Goal: Entertainment & Leisure: Browse casually

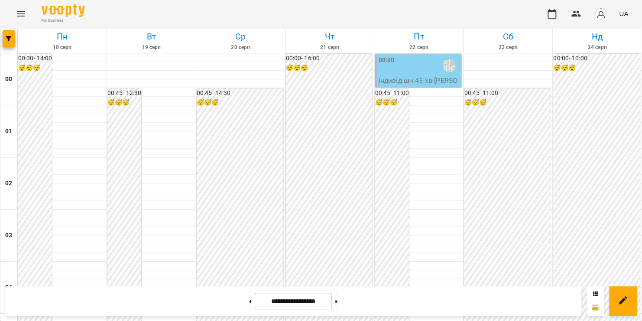
scroll to position [409, 0]
click at [23, 12] on icon "Menu" at bounding box center [21, 13] width 8 height 5
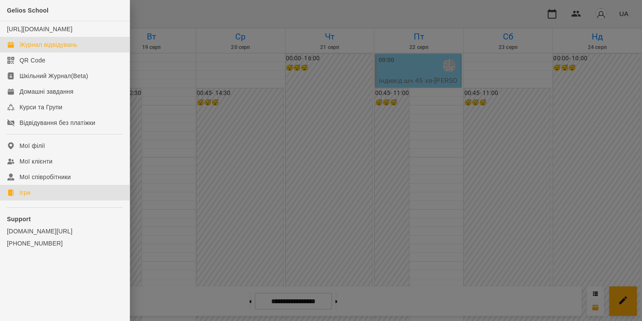
click at [49, 195] on link "Ігри" at bounding box center [65, 193] width 130 height 16
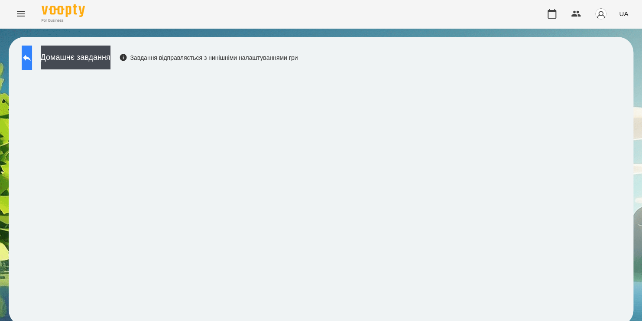
click at [29, 58] on button at bounding box center [27, 57] width 10 height 24
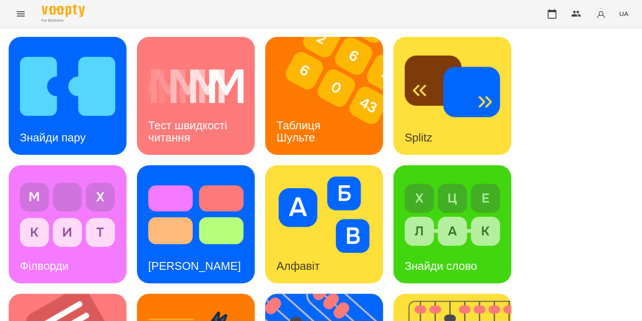
scroll to position [346, 0]
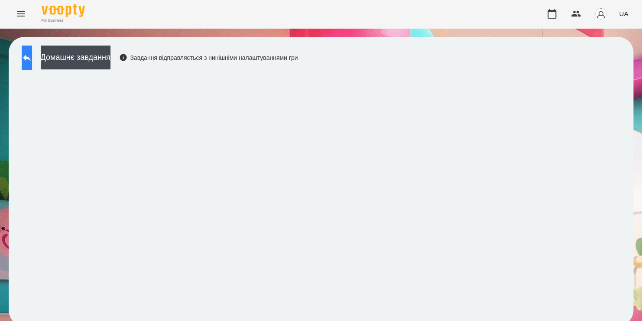
click at [32, 53] on icon at bounding box center [27, 57] width 10 height 10
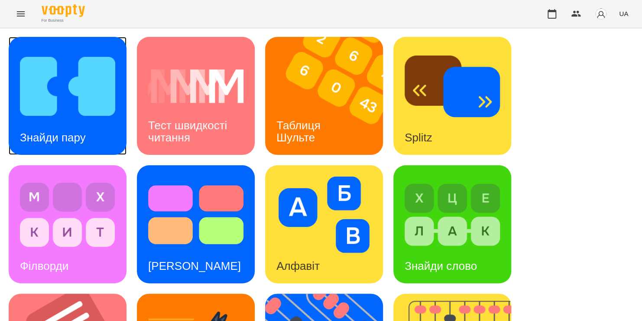
click at [72, 117] on img at bounding box center [67, 86] width 95 height 76
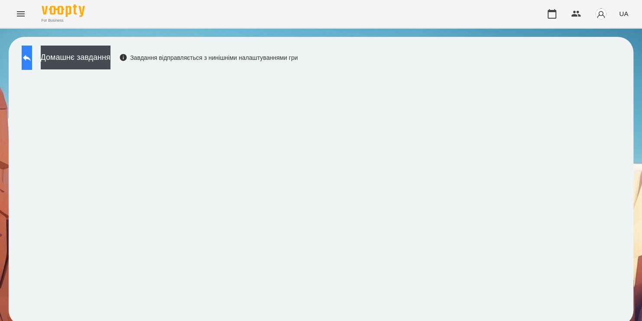
click at [32, 55] on icon at bounding box center [27, 57] width 10 height 10
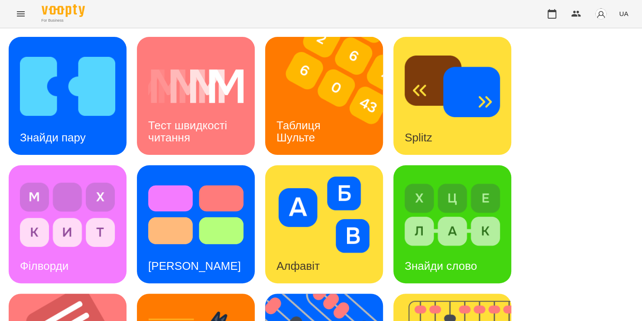
scroll to position [338, 0]
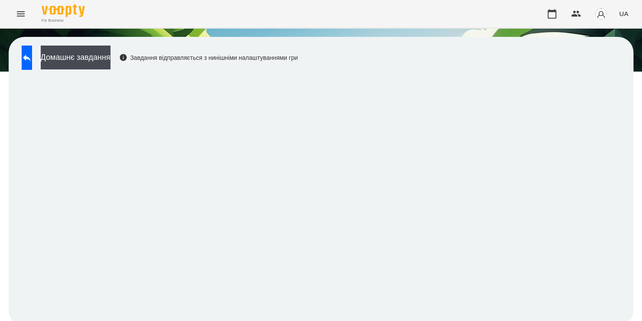
scroll to position [5, 0]
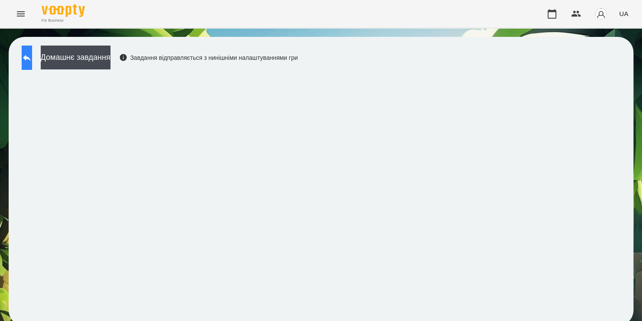
click at [32, 56] on icon at bounding box center [27, 57] width 10 height 10
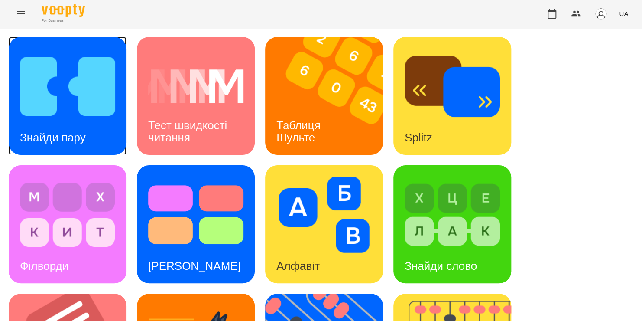
click at [95, 99] on img at bounding box center [67, 86] width 95 height 76
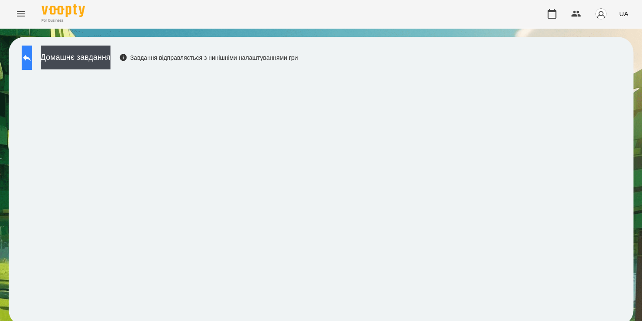
click at [30, 61] on icon at bounding box center [27, 57] width 10 height 10
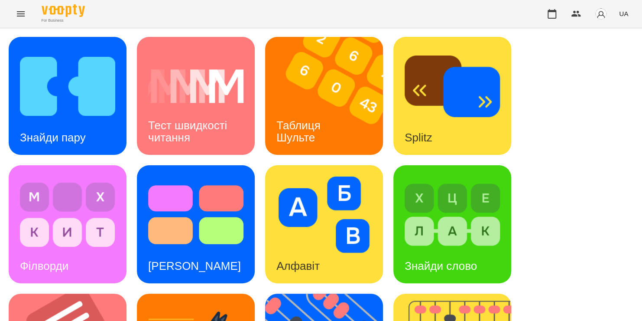
scroll to position [222, 0]
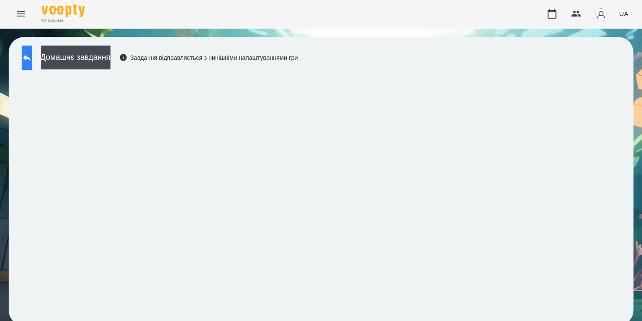
click at [32, 55] on icon at bounding box center [27, 57] width 10 height 10
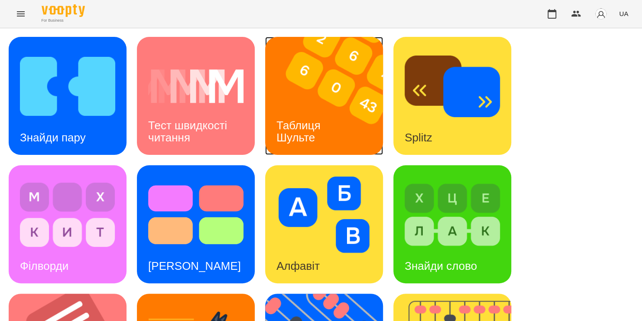
click at [318, 108] on div "Таблиця Шульте" at bounding box center [300, 131] width 70 height 46
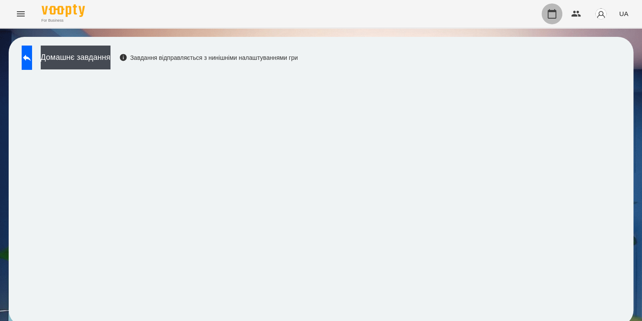
click at [554, 8] on button "button" at bounding box center [551, 13] width 21 height 21
